Goal: Task Accomplishment & Management: Use online tool/utility

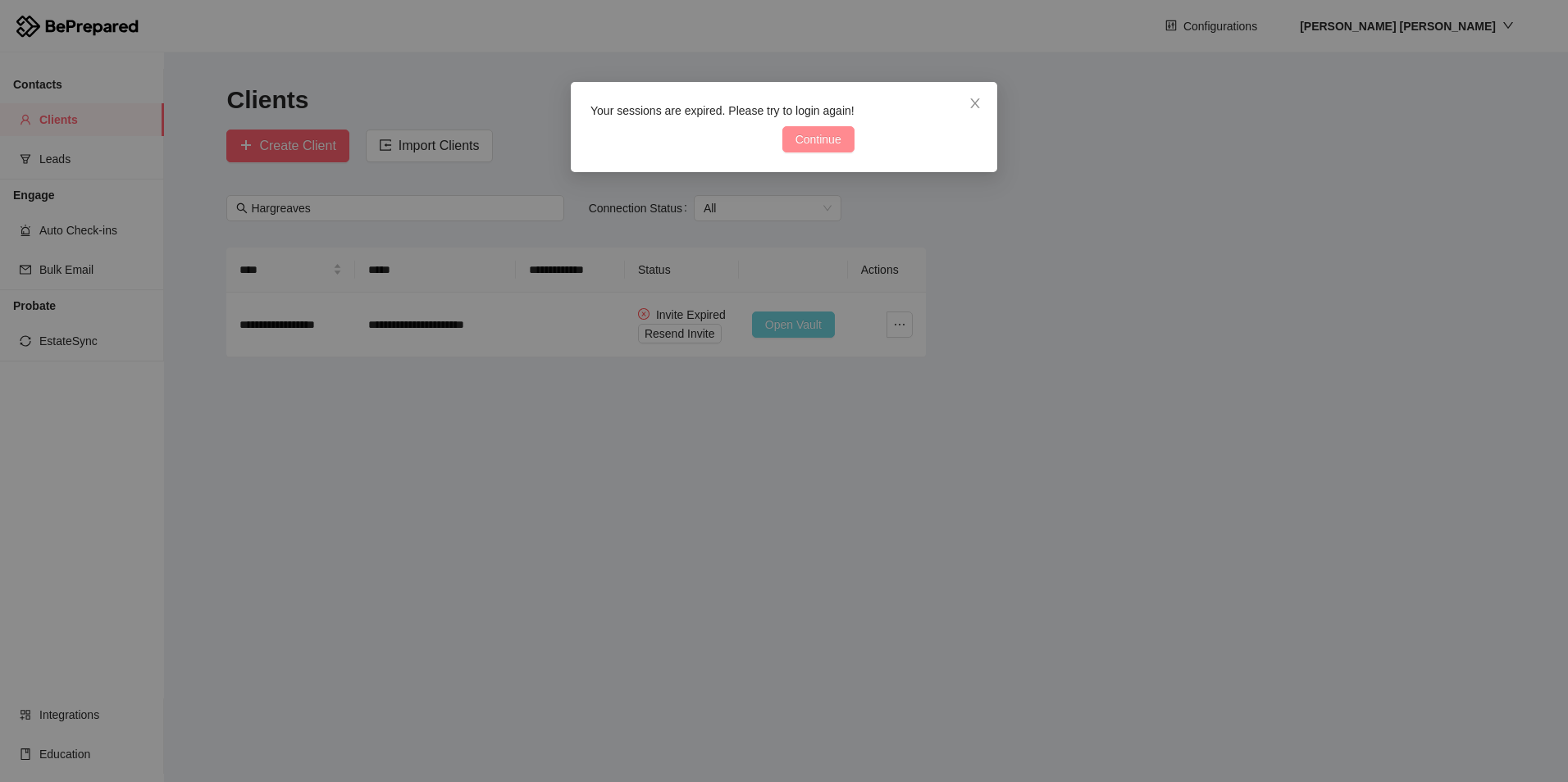
click at [836, 134] on button "Continue" at bounding box center [818, 139] width 72 height 27
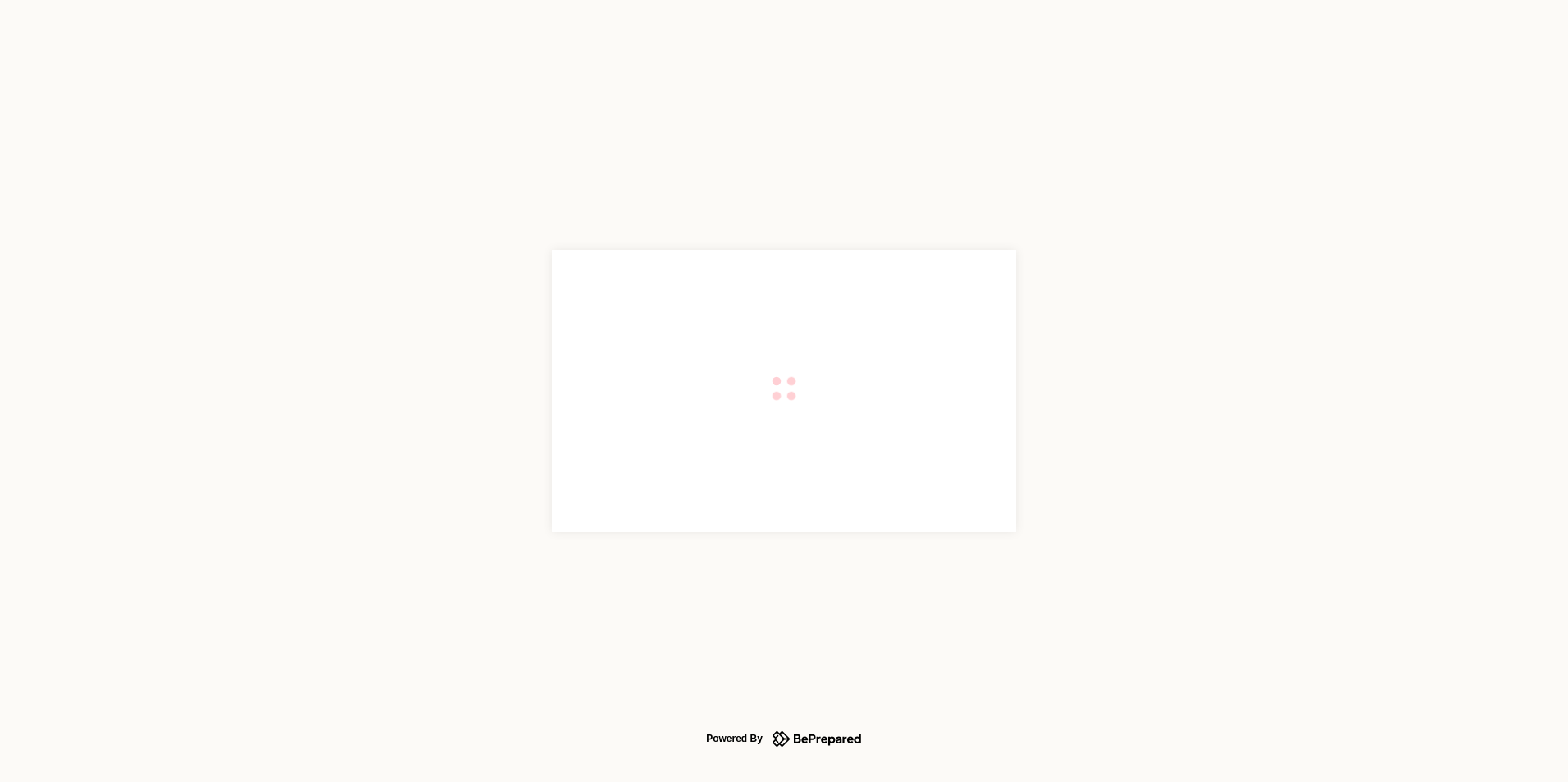
type input "**********"
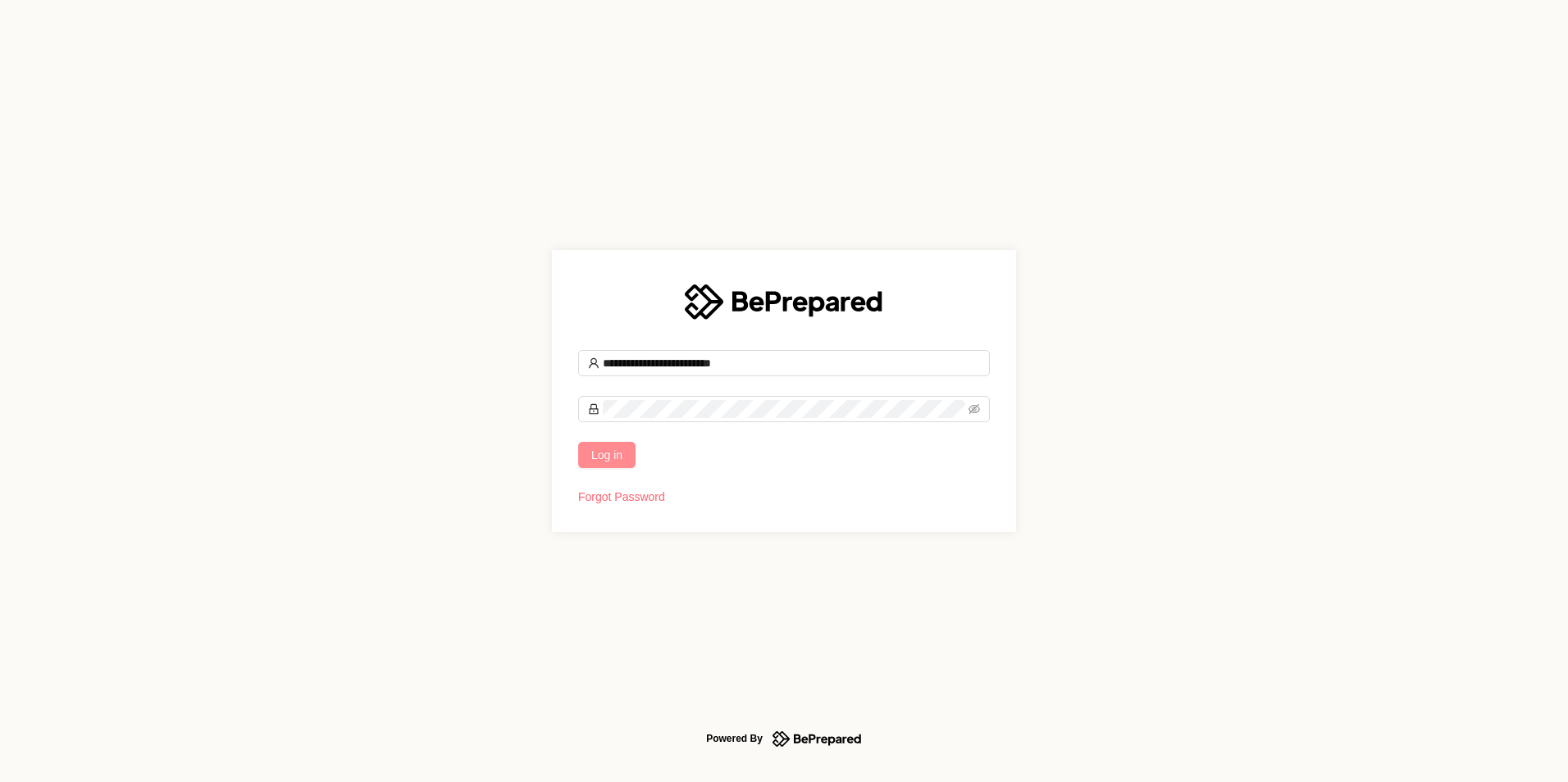
click at [629, 458] on button "Log in" at bounding box center [606, 454] width 57 height 27
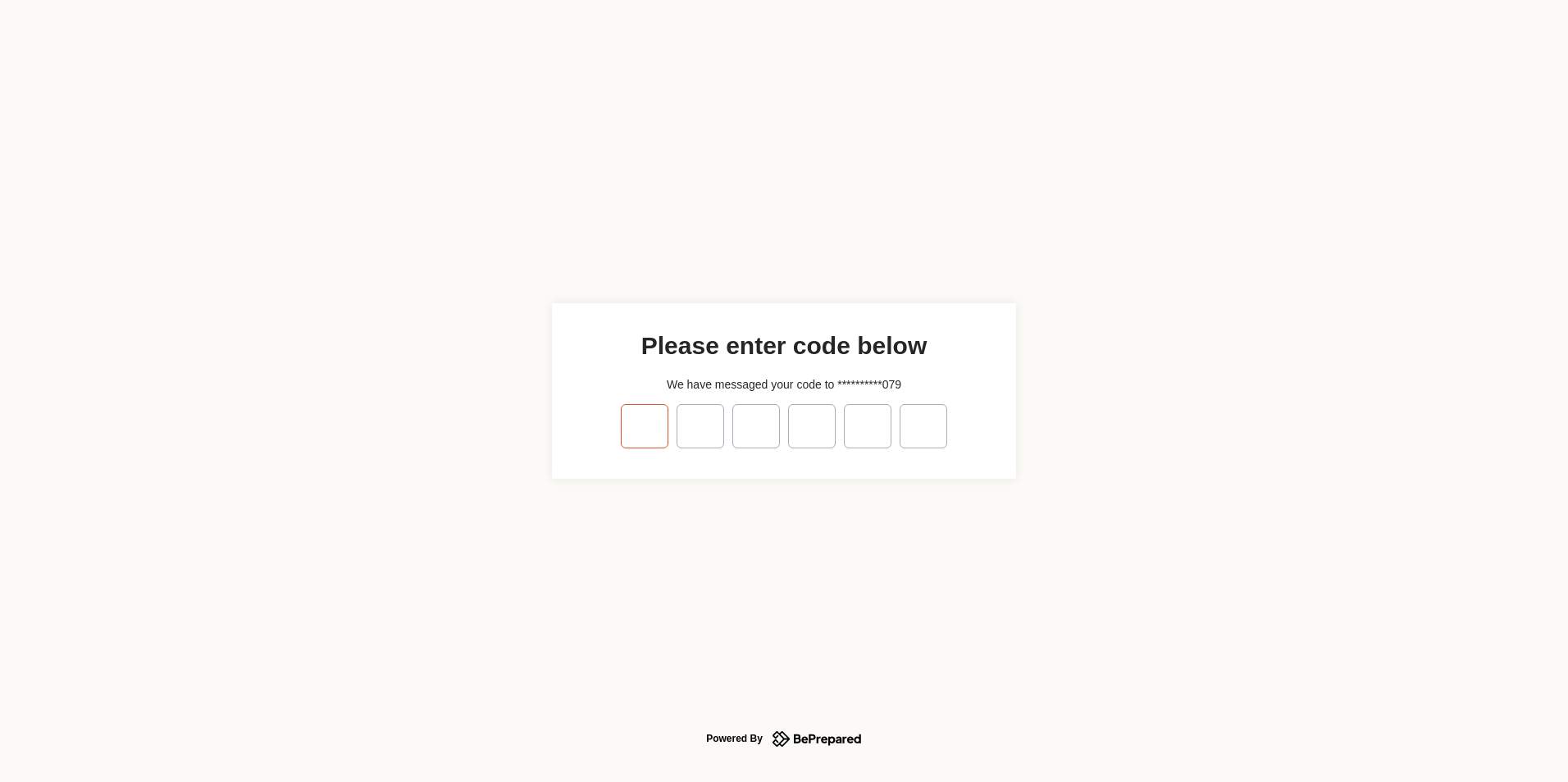
click at [638, 433] on input "tel" at bounding box center [644, 426] width 47 height 45
type input "*"
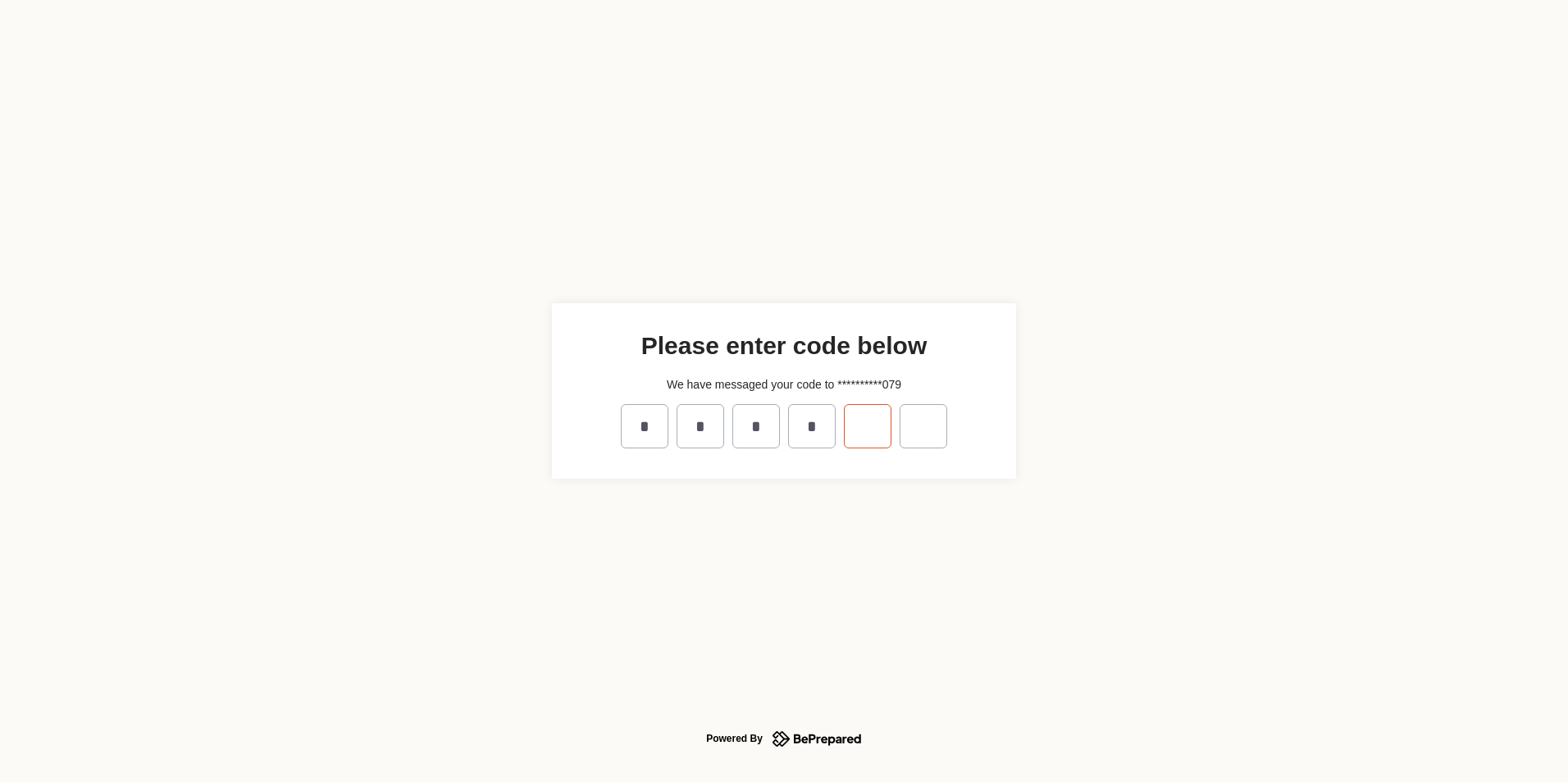
type input "*"
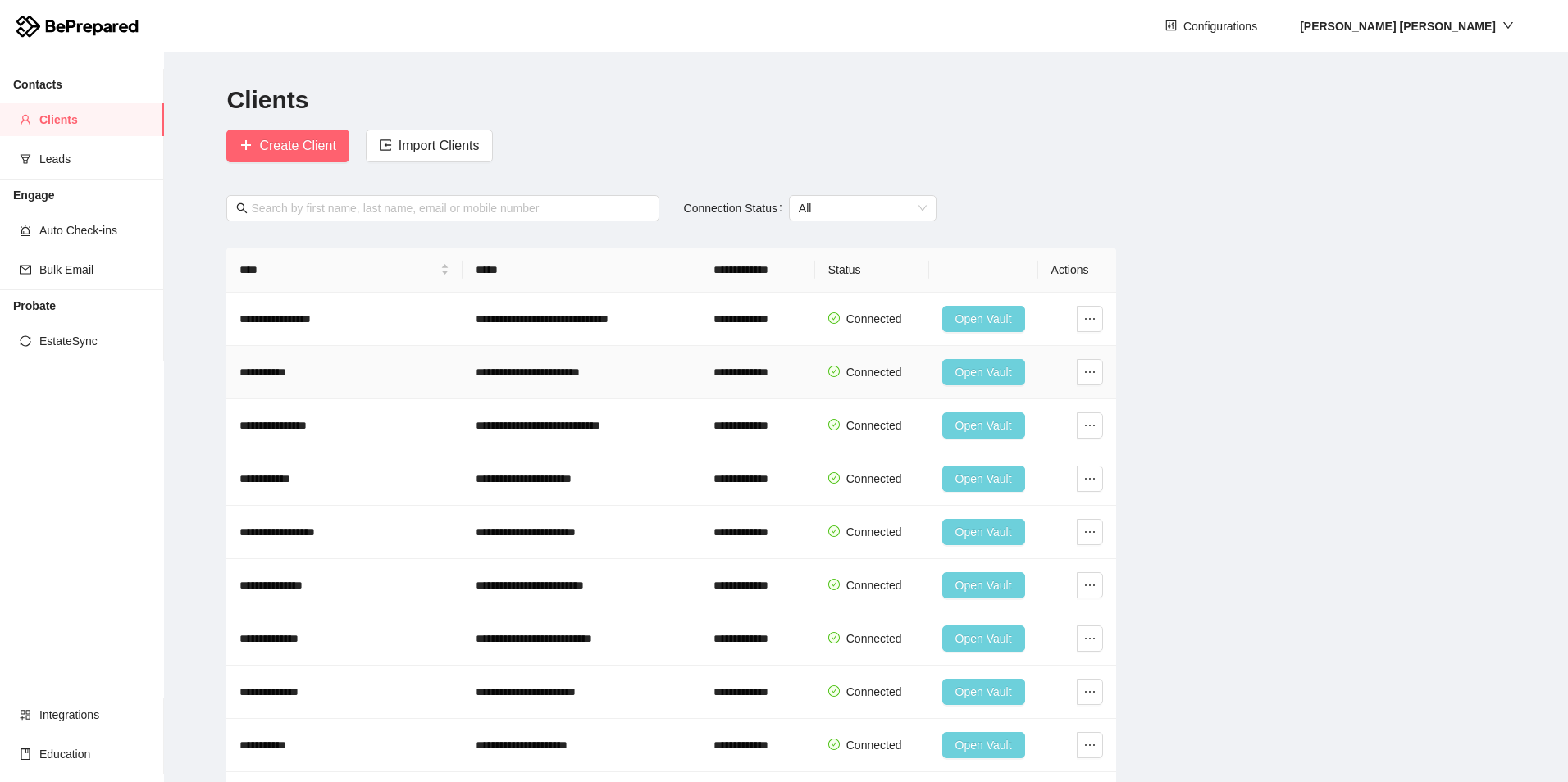
click at [970, 366] on span "Open Vault" at bounding box center [984, 372] width 57 height 18
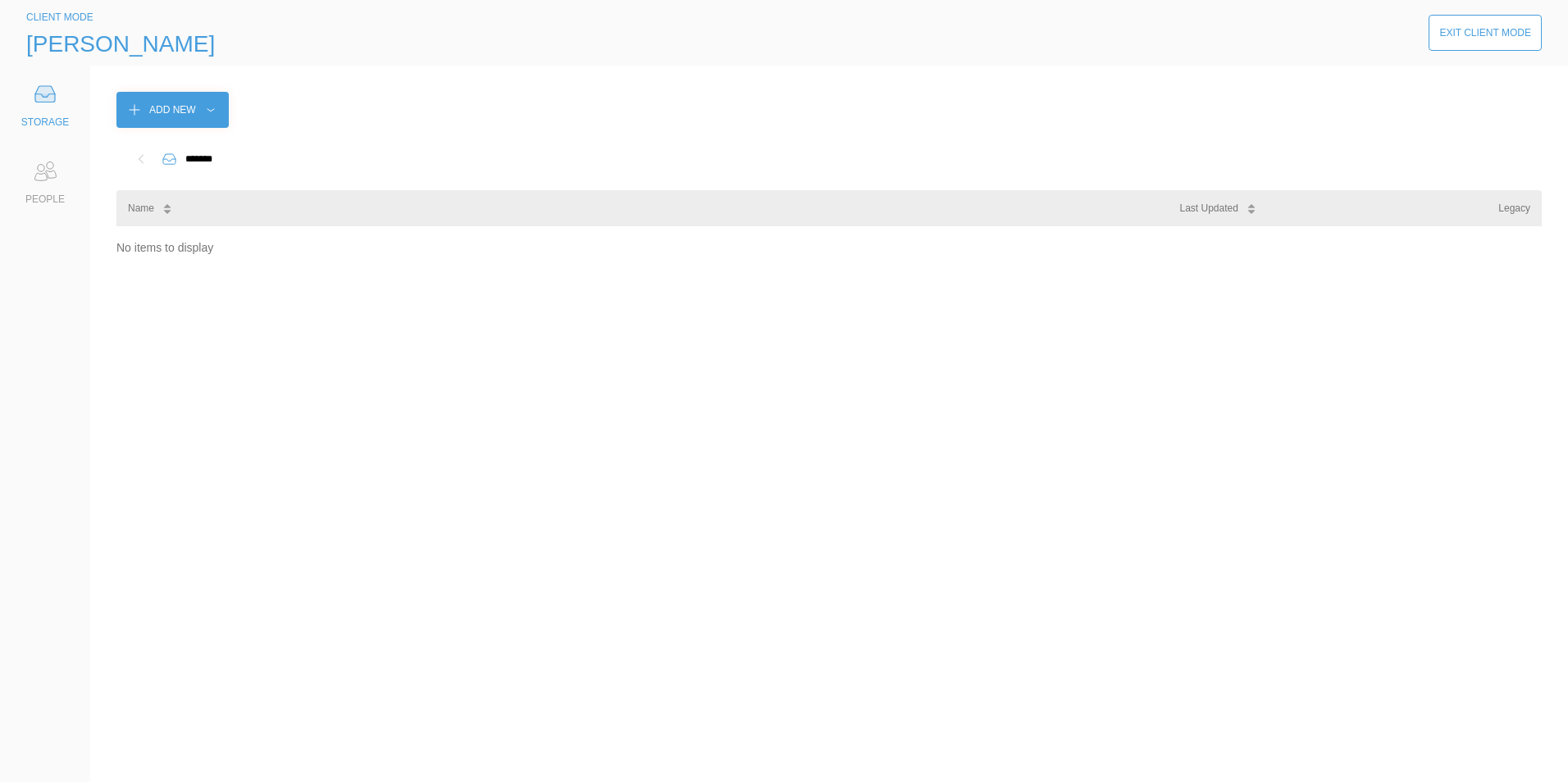
click at [1524, 22] on button "Exit Client Mode" at bounding box center [1486, 33] width 113 height 36
